Goal: Answer question/provide support: Answer question/provide support

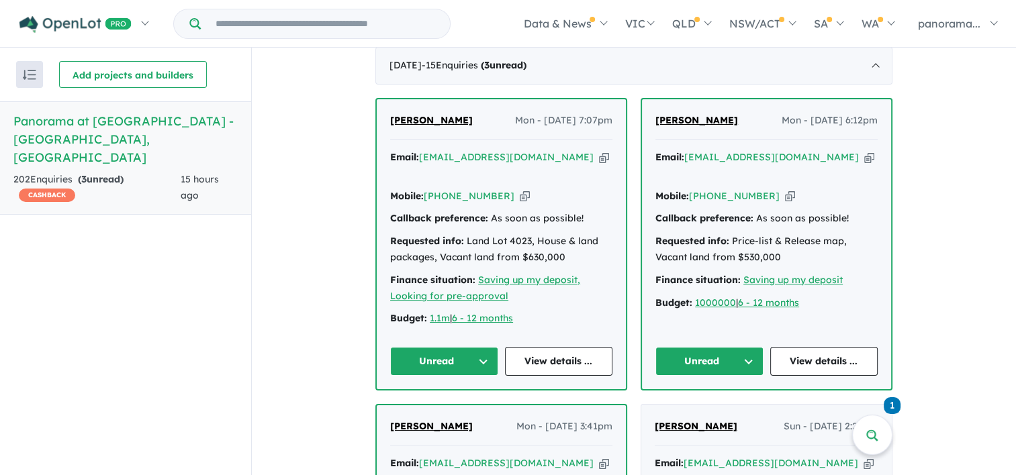
scroll to position [537, 0]
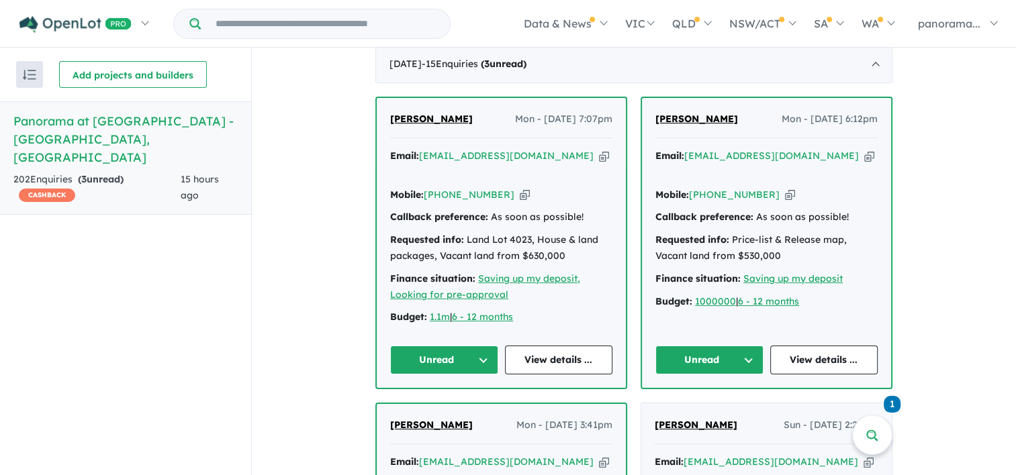
click at [462, 358] on button "Unread" at bounding box center [444, 360] width 108 height 29
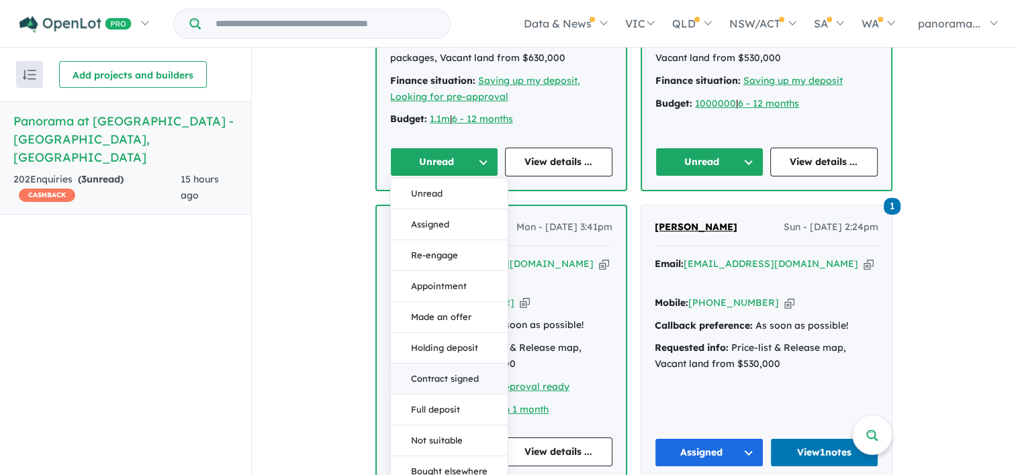
scroll to position [738, 0]
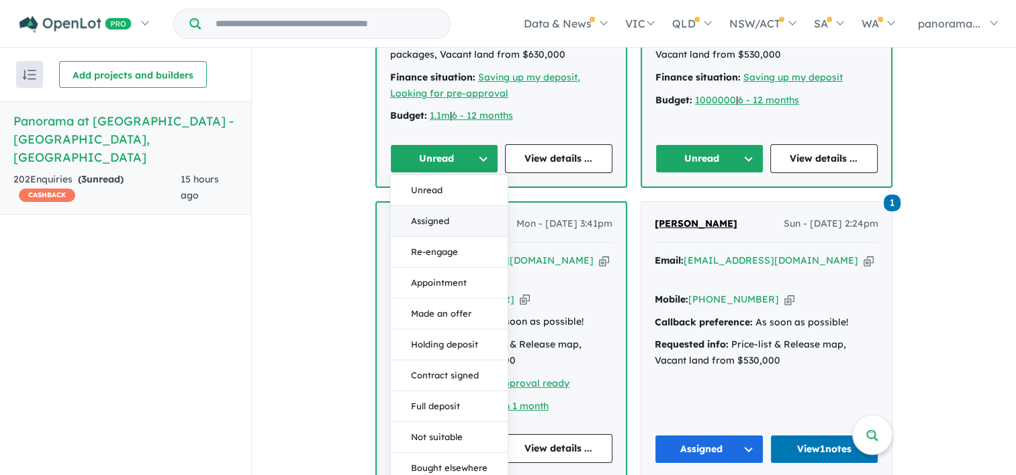
click at [436, 217] on button "Assigned" at bounding box center [449, 221] width 117 height 31
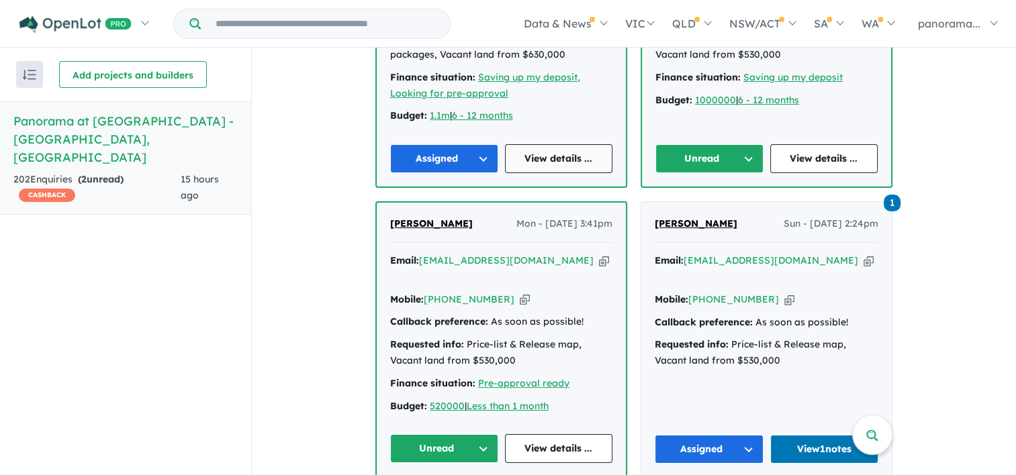
click at [540, 158] on link "View details ..." at bounding box center [559, 158] width 108 height 29
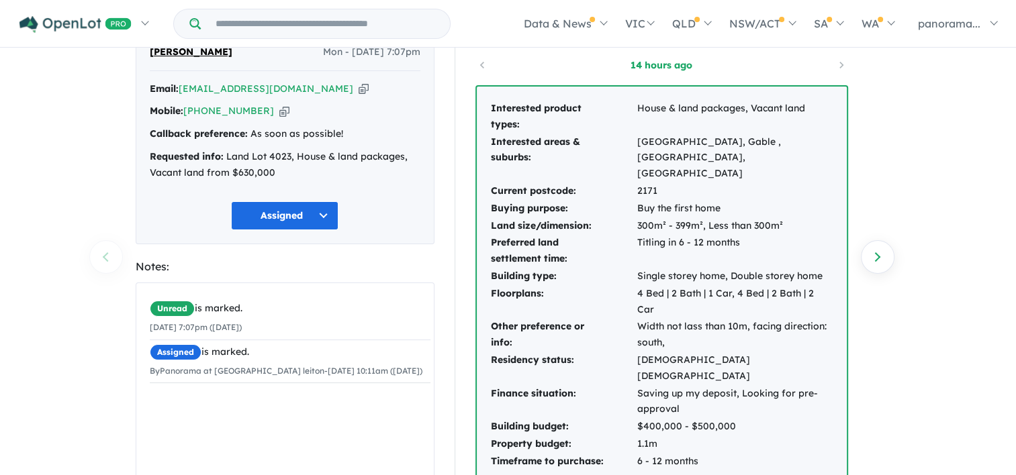
scroll to position [201, 0]
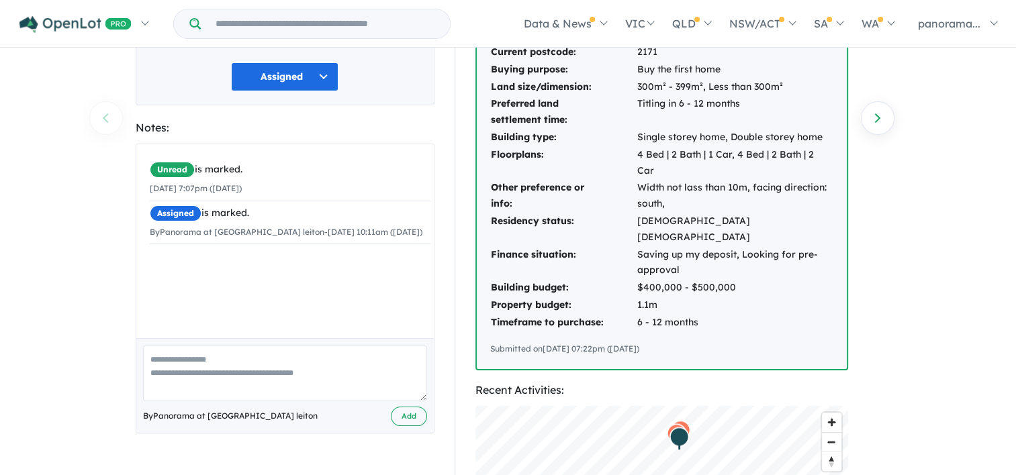
click at [246, 369] on textarea at bounding box center [285, 374] width 284 height 56
type textarea "**********"
click at [403, 416] on button "Add" at bounding box center [409, 416] width 36 height 19
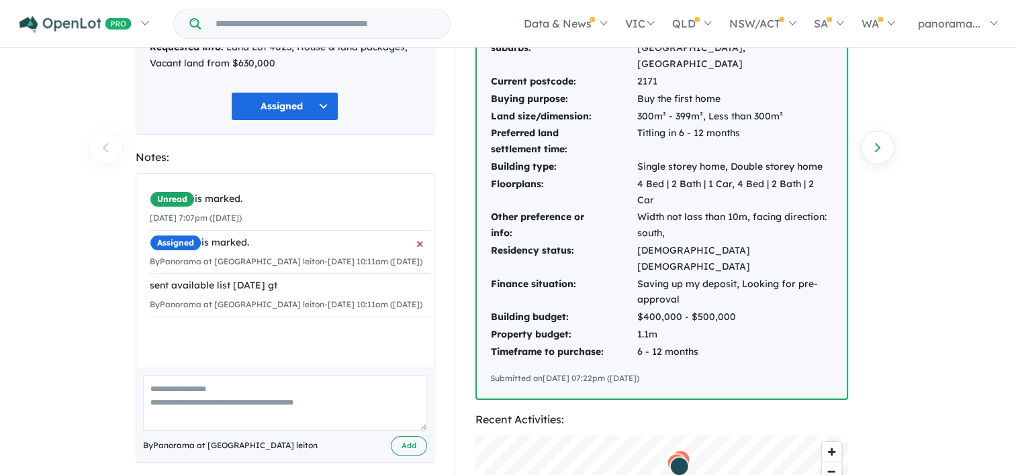
scroll to position [0, 0]
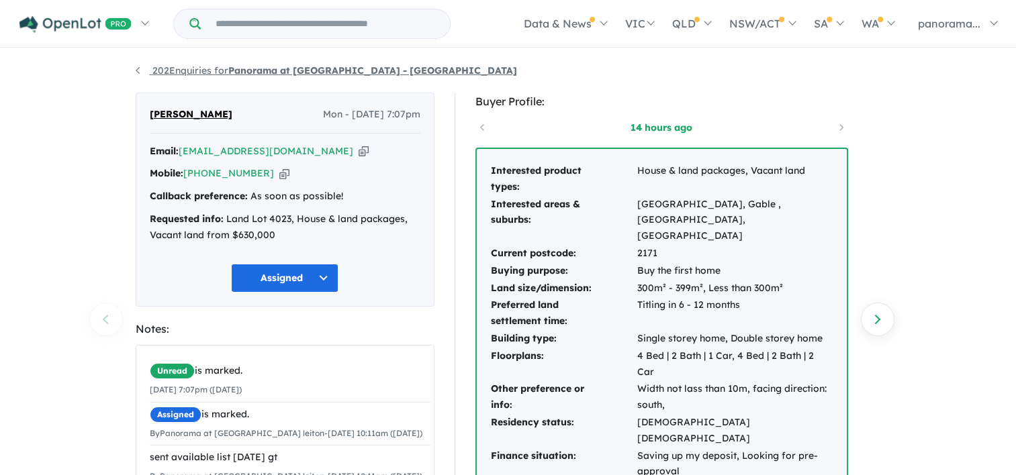
click at [136, 68] on link "202 Enquiries for Panorama at [GEOGRAPHIC_DATA] - [GEOGRAPHIC_DATA]" at bounding box center [326, 70] width 381 height 12
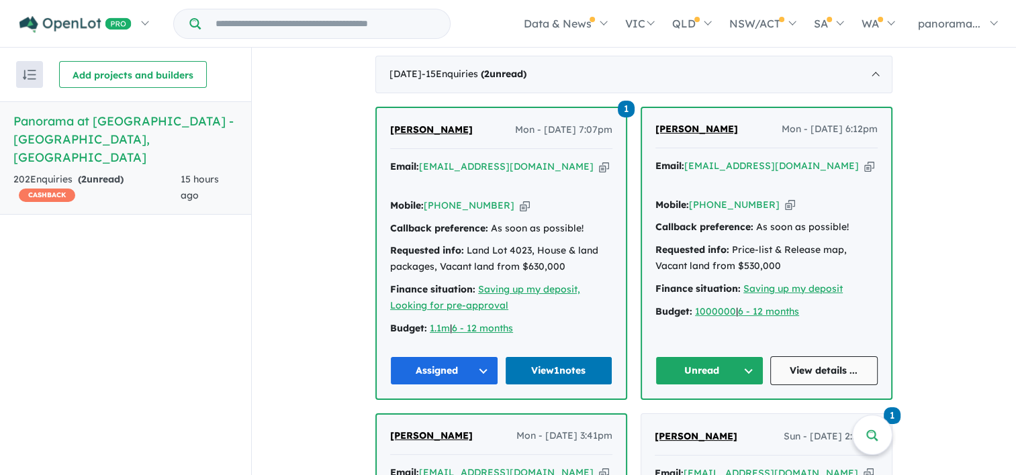
scroll to position [550, 0]
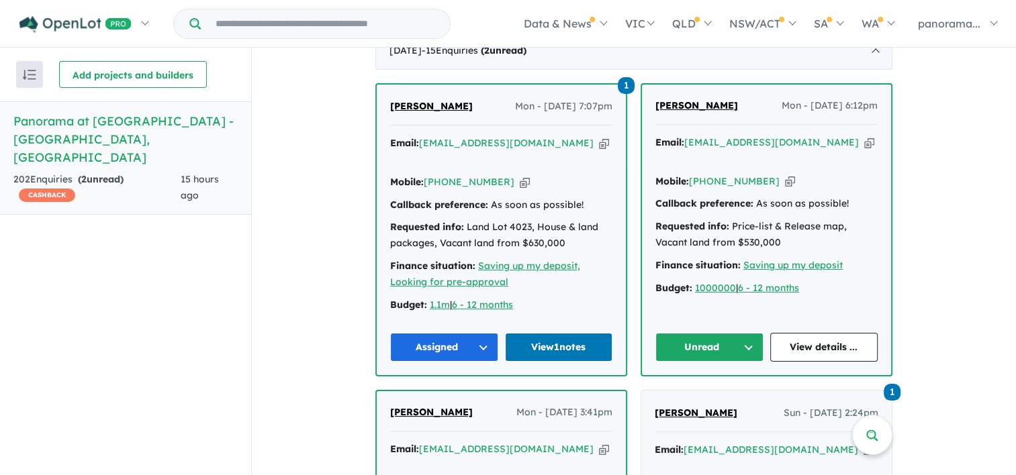
click at [723, 346] on button "Unread" at bounding box center [709, 347] width 108 height 29
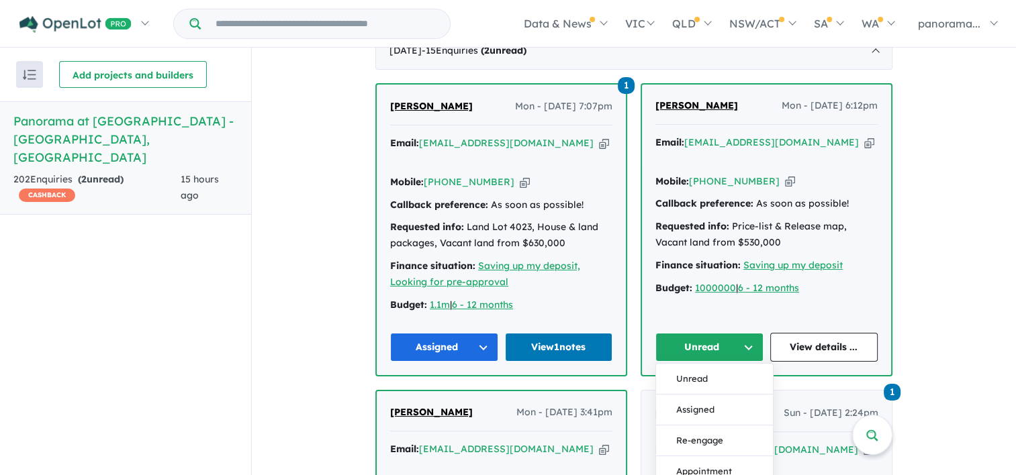
drag, startPoint x: 686, startPoint y: 405, endPoint x: 705, endPoint y: 391, distance: 23.5
click at [687, 402] on button "Assigned" at bounding box center [714, 410] width 117 height 31
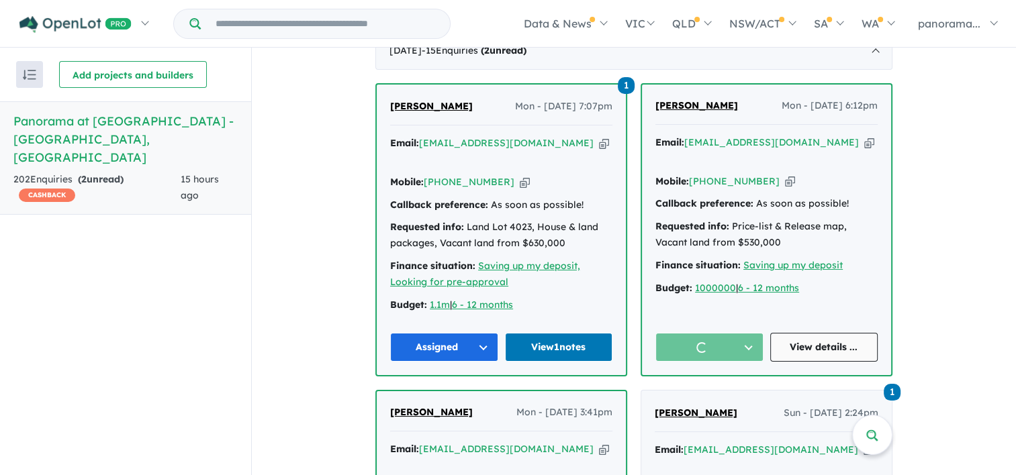
click at [839, 333] on link "View details ..." at bounding box center [824, 347] width 108 height 29
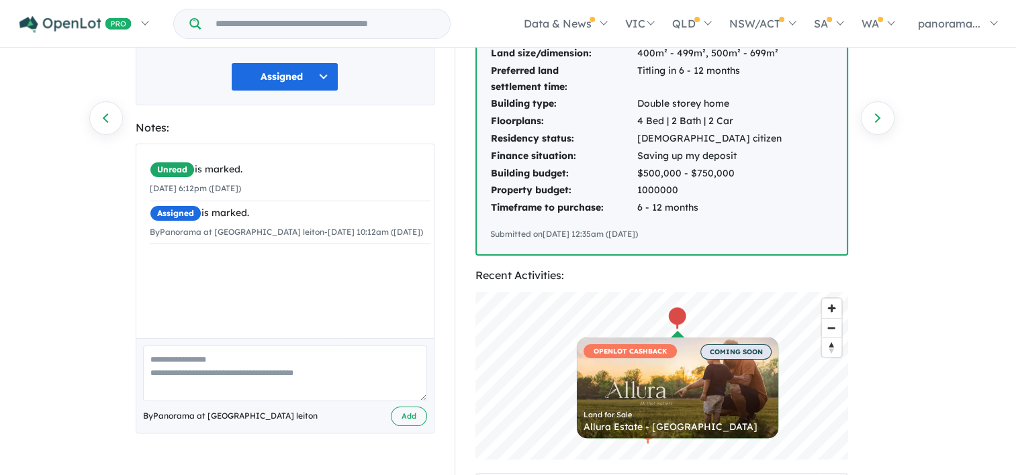
scroll to position [403, 0]
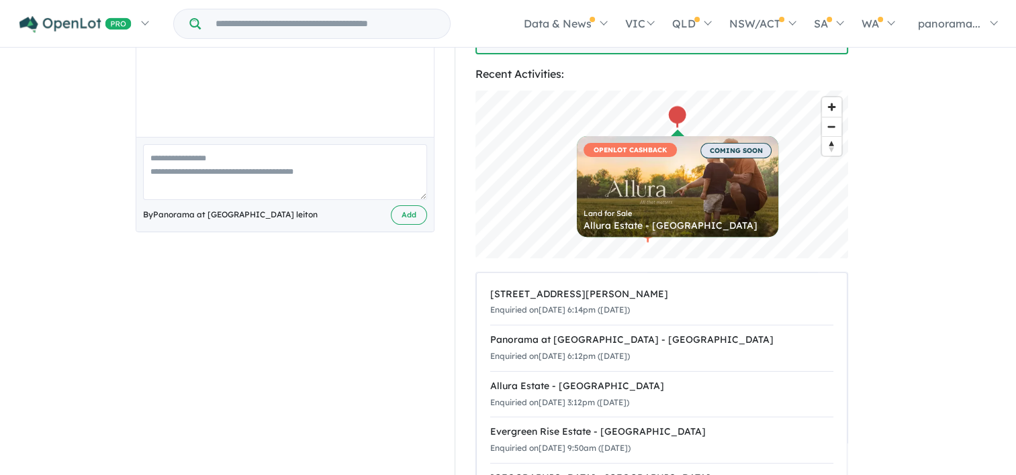
click at [294, 177] on textarea at bounding box center [285, 172] width 284 height 56
type textarea "**********"
click at [410, 214] on button "Add" at bounding box center [409, 214] width 36 height 19
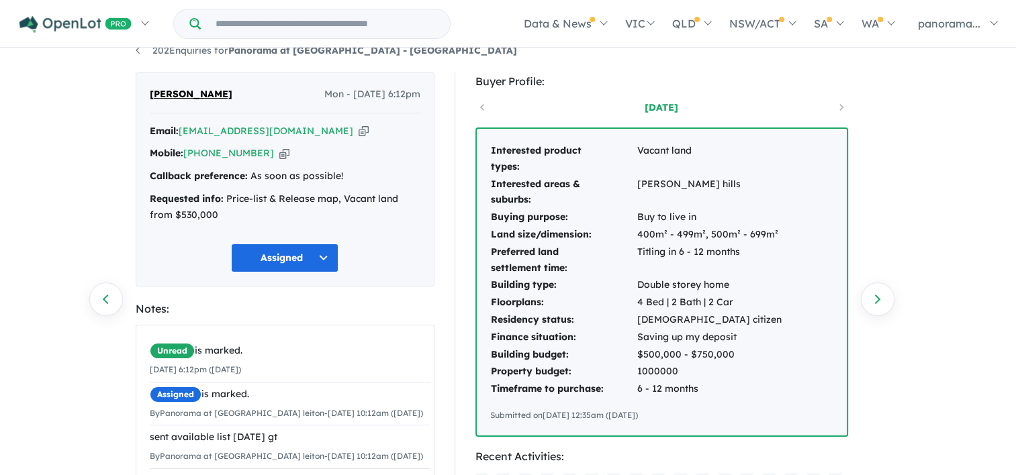
scroll to position [0, 0]
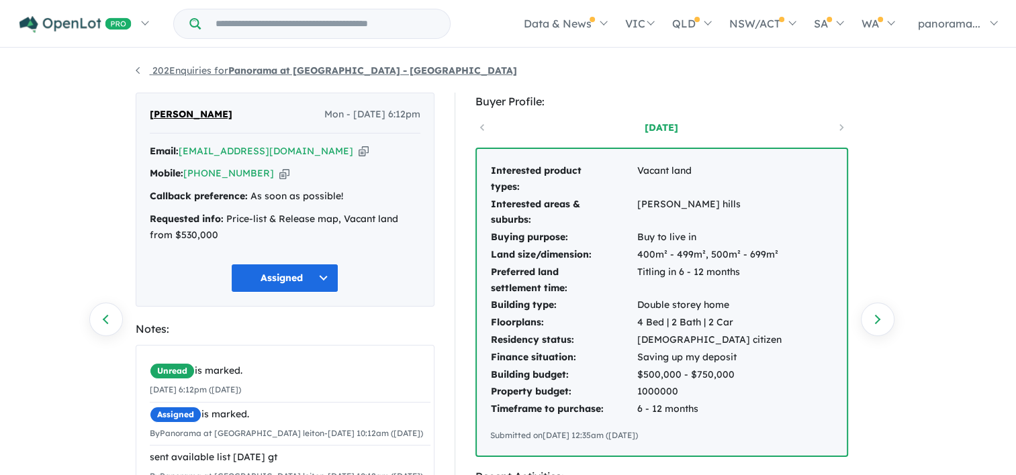
click at [138, 73] on link "202 Enquiries for Panorama at [GEOGRAPHIC_DATA] - [GEOGRAPHIC_DATA]" at bounding box center [326, 70] width 381 height 12
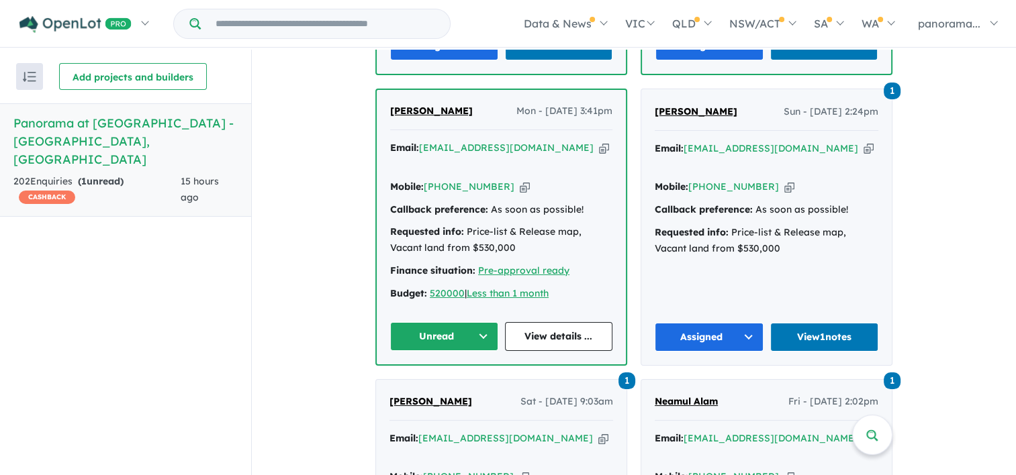
scroll to position [940, 0]
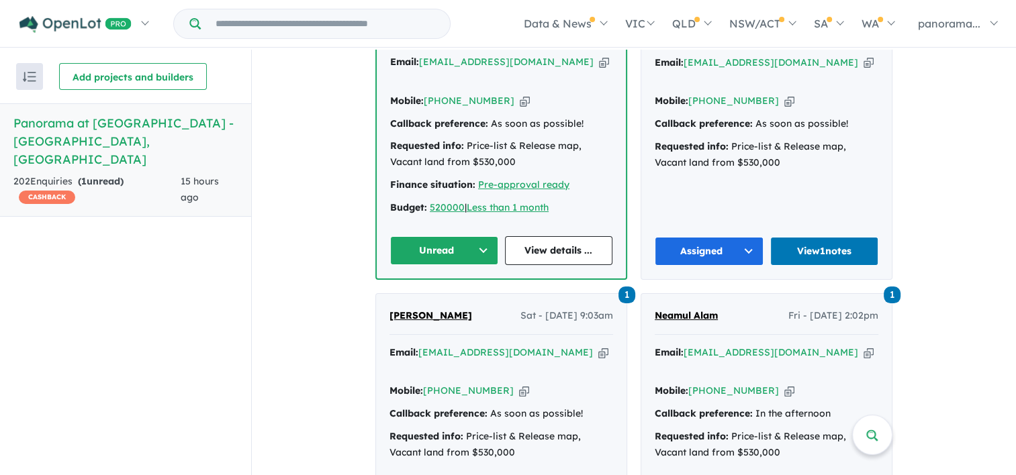
click at [455, 236] on button "Unread" at bounding box center [444, 250] width 108 height 29
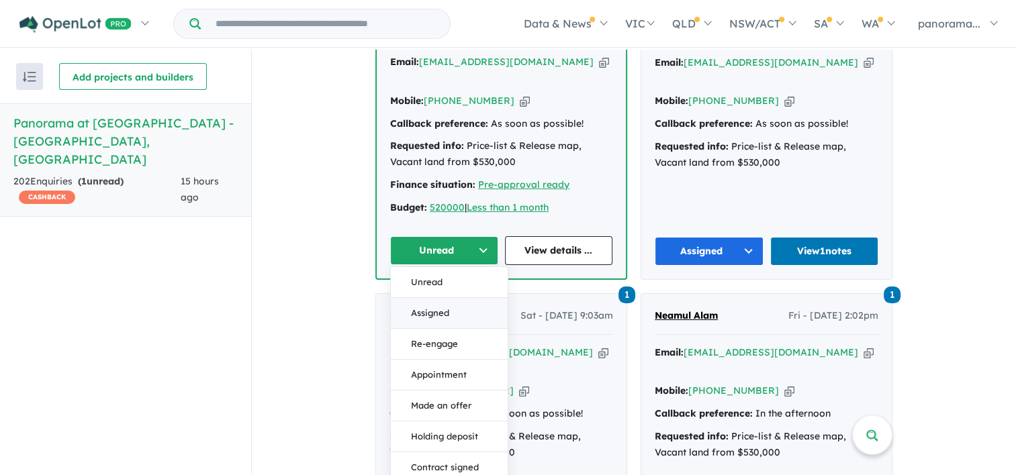
click at [439, 297] on button "Assigned" at bounding box center [449, 312] width 117 height 31
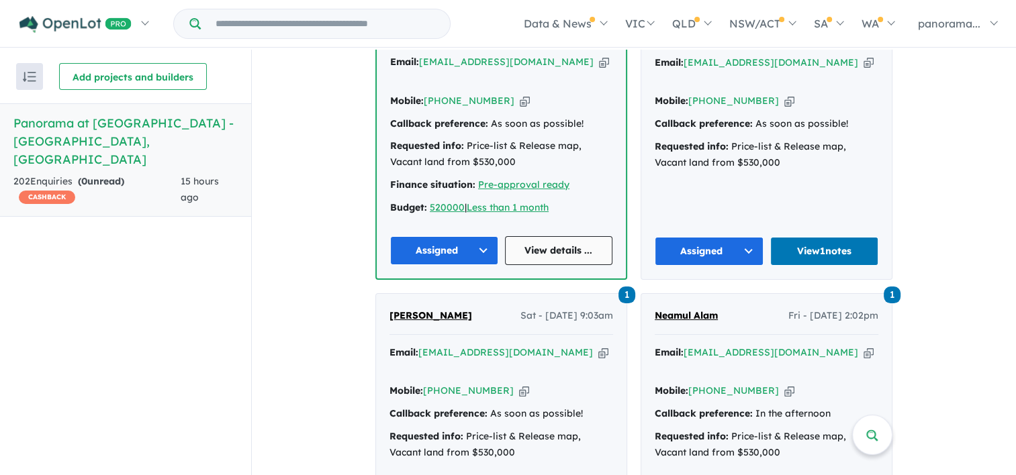
click at [550, 236] on link "View details ..." at bounding box center [559, 250] width 108 height 29
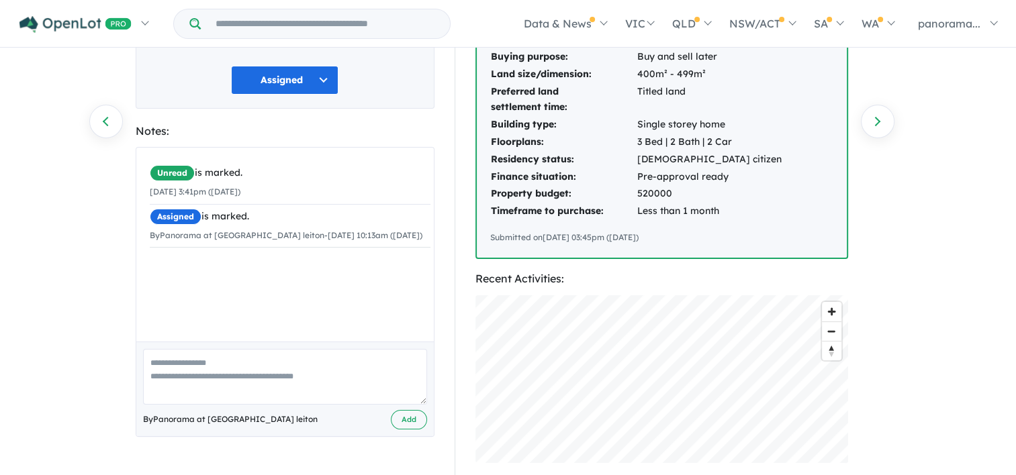
scroll to position [201, 0]
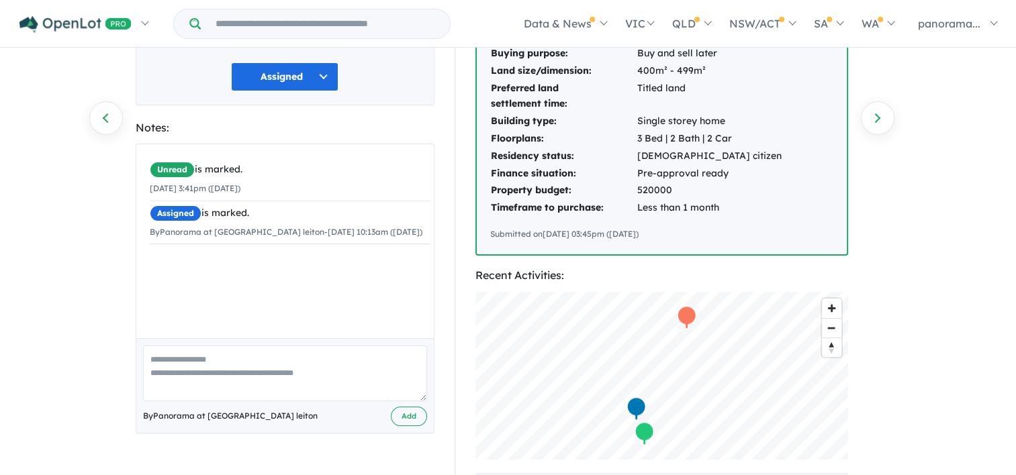
click at [217, 371] on textarea at bounding box center [285, 374] width 284 height 56
type textarea "**********"
click at [403, 411] on button "Add" at bounding box center [409, 416] width 36 height 19
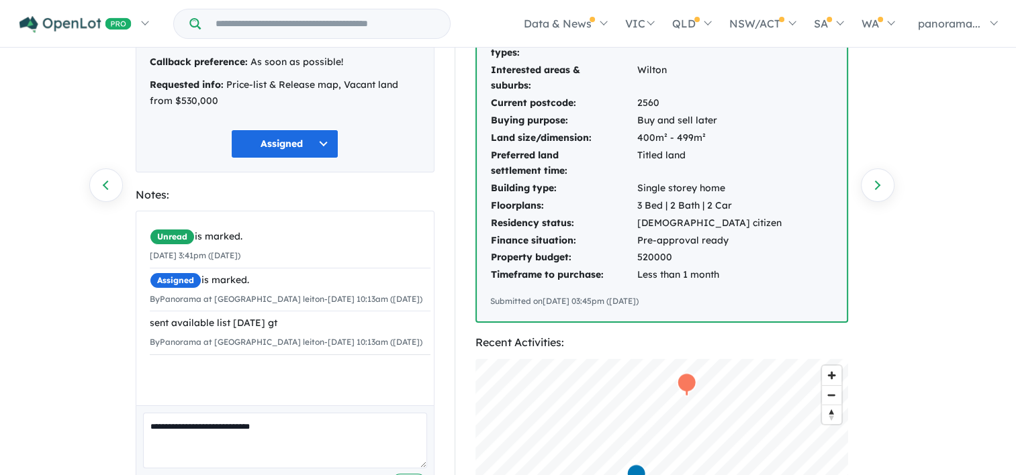
scroll to position [0, 0]
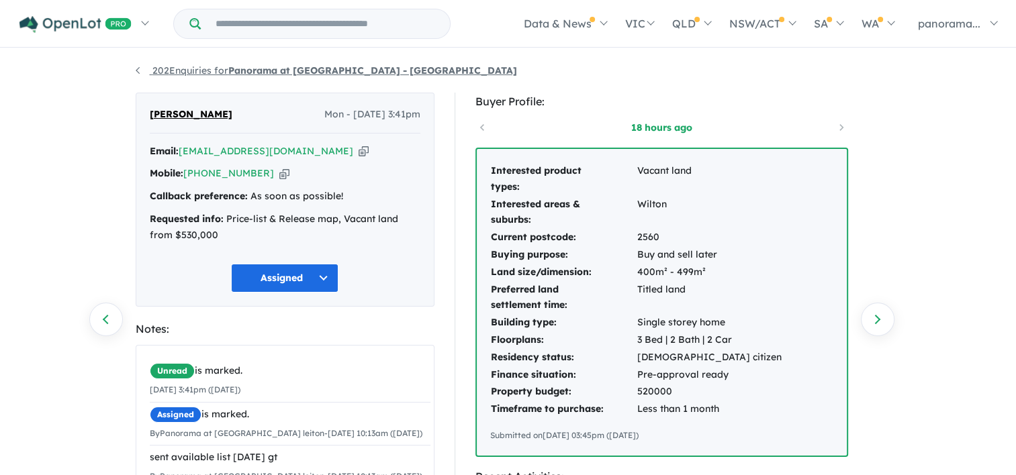
click at [139, 68] on link "202 Enquiries for Panorama at [GEOGRAPHIC_DATA] - [GEOGRAPHIC_DATA]" at bounding box center [326, 70] width 381 height 12
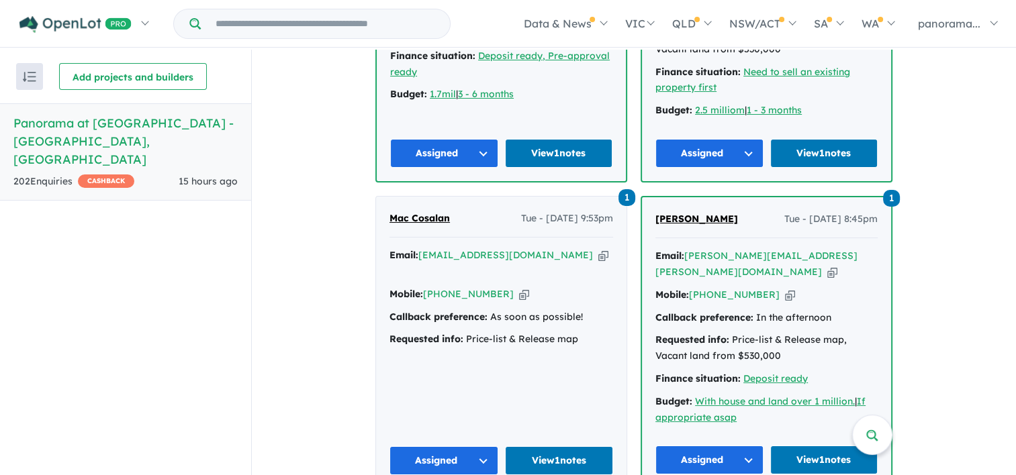
scroll to position [1691, 0]
